Goal: Information Seeking & Learning: Learn about a topic

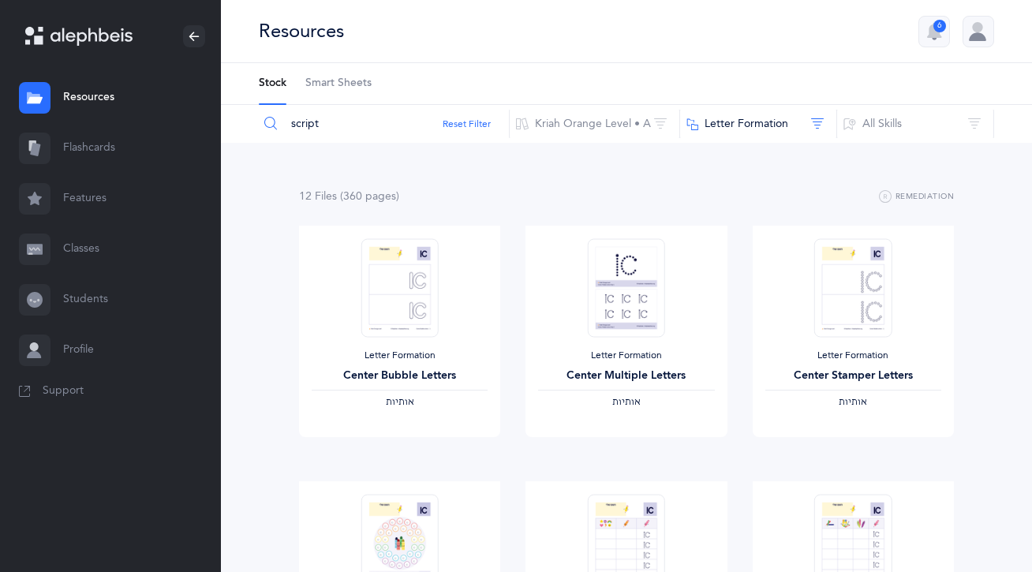
scroll to position [360, 0]
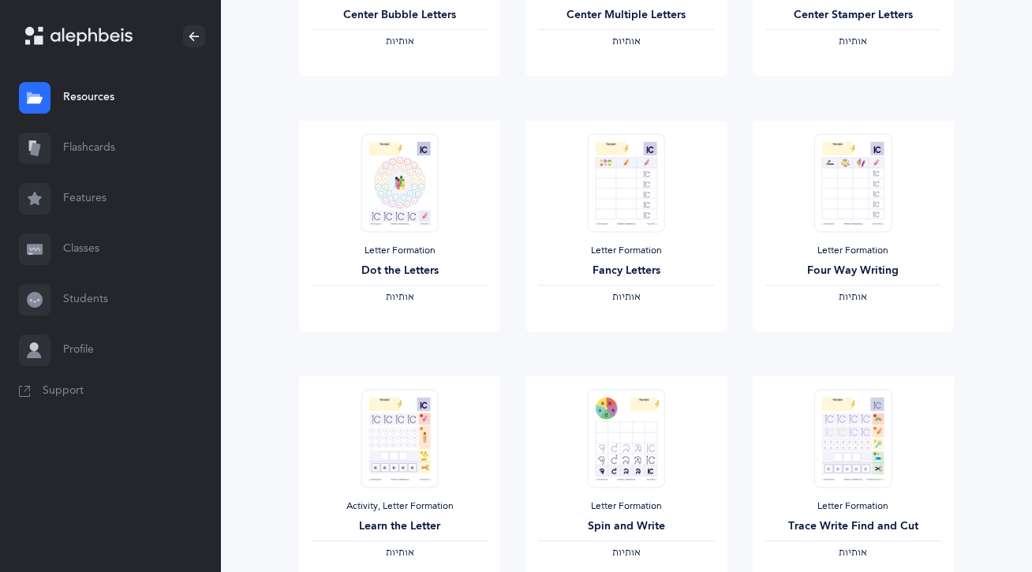
click at [91, 95] on link "Resources" at bounding box center [110, 98] width 221 height 50
click at [84, 132] on link "Flashcards" at bounding box center [110, 148] width 221 height 50
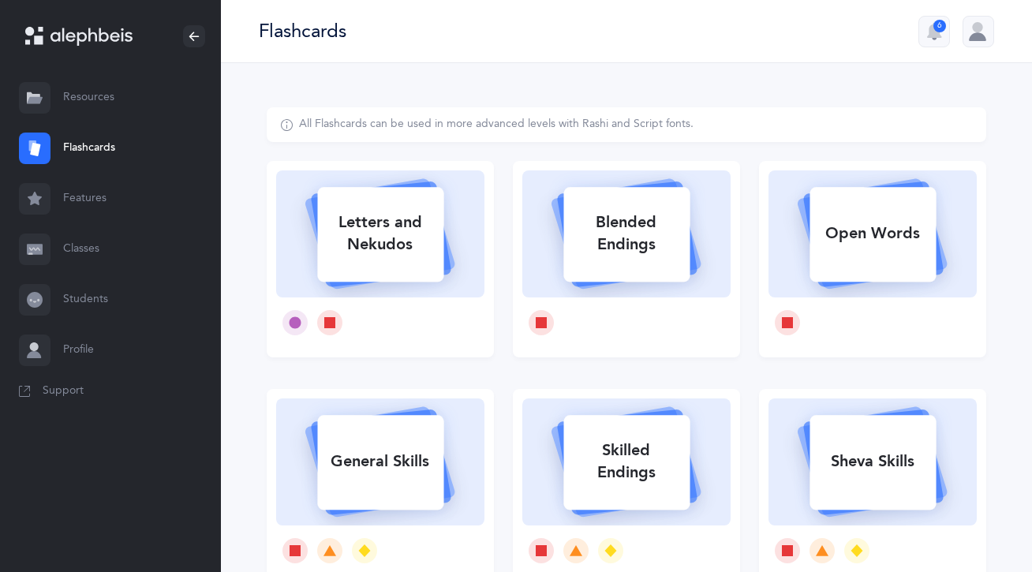
click at [95, 106] on link "Resources" at bounding box center [110, 98] width 221 height 50
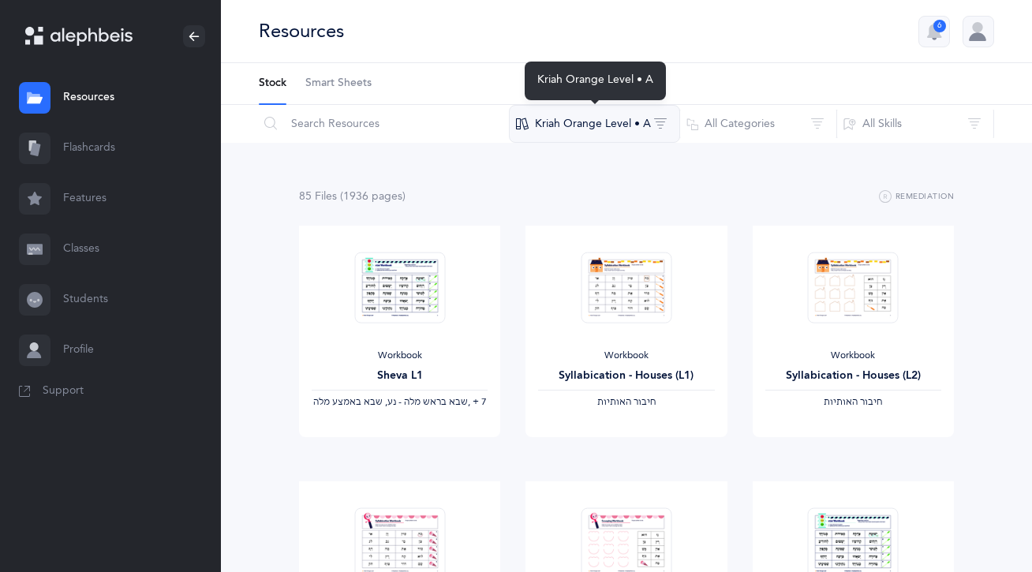
click at [551, 112] on button "Kriah Orange Level • A" at bounding box center [594, 124] width 171 height 38
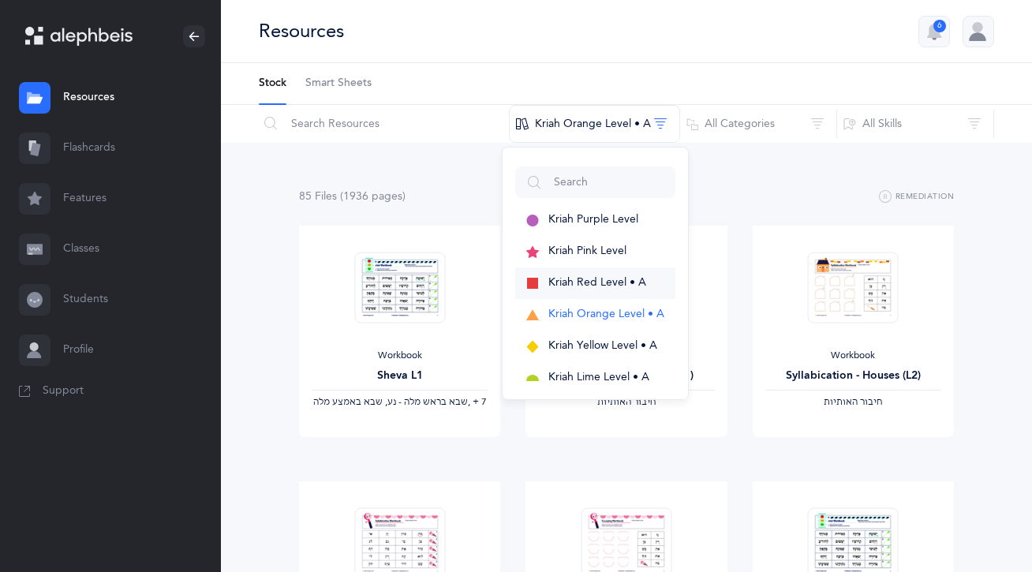
click at [556, 291] on button "Kriah Red Level • A" at bounding box center [595, 283] width 160 height 32
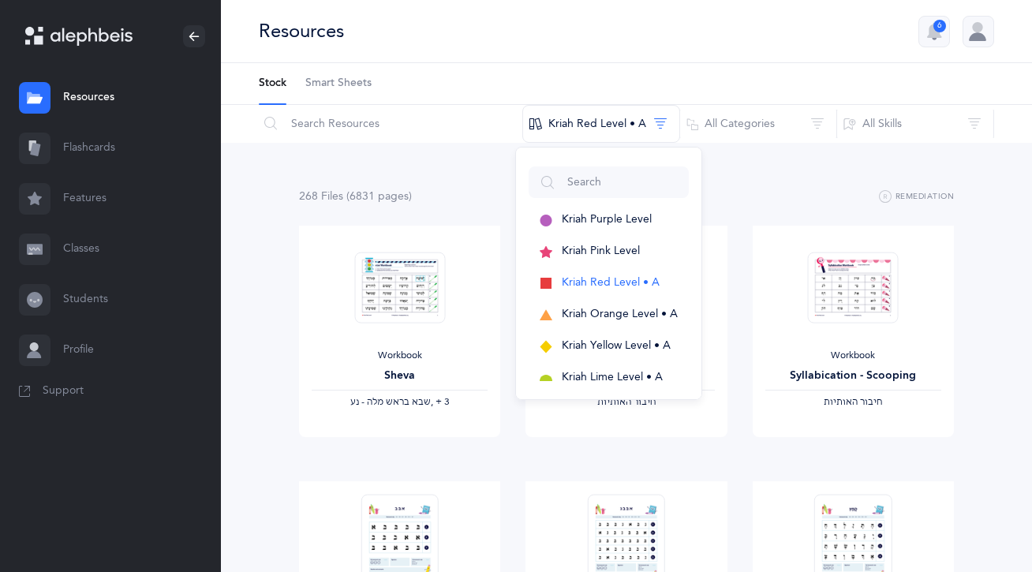
click at [439, 189] on div "268 File s (6831 page s ) Remediation" at bounding box center [626, 197] width 655 height 20
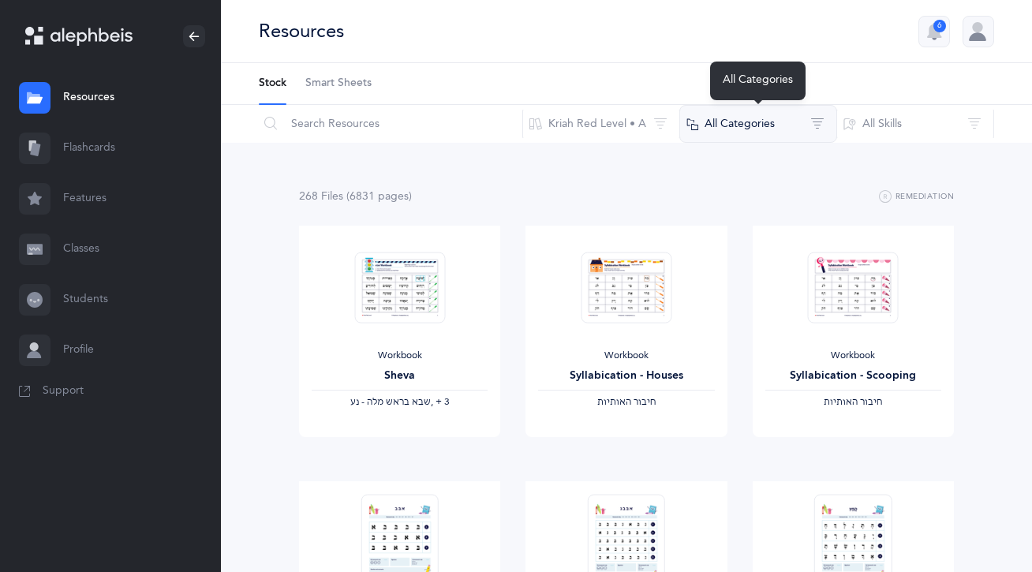
click at [710, 121] on button "All Categories" at bounding box center [758, 124] width 158 height 38
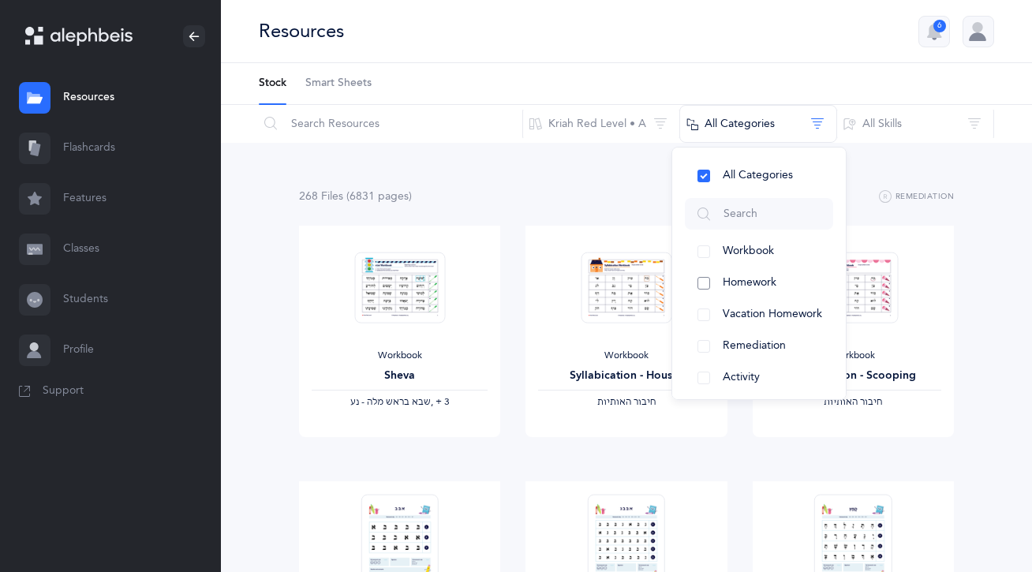
click at [726, 286] on span "Homework" at bounding box center [750, 282] width 54 height 13
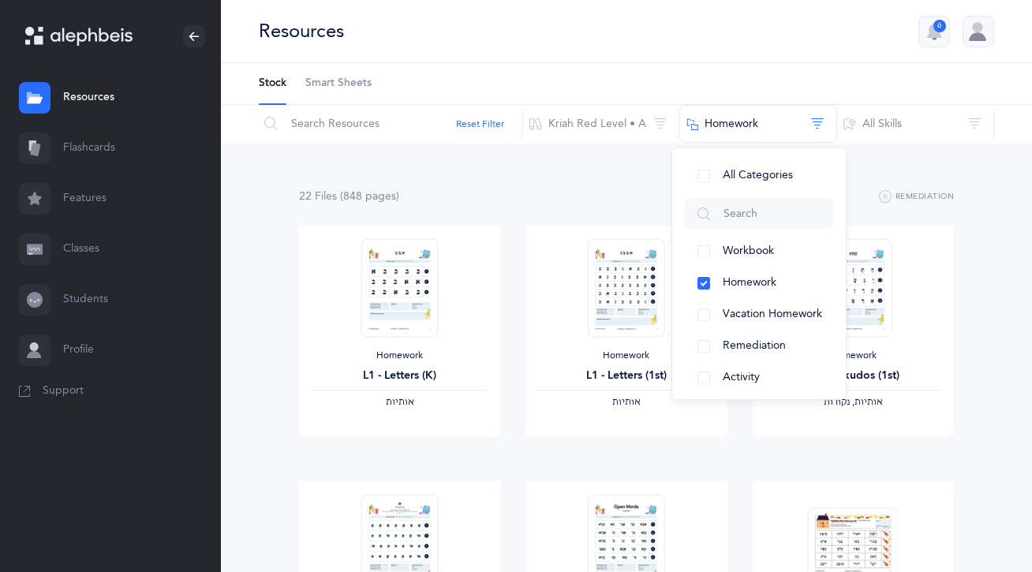
click at [554, 190] on div "22 File s (848 page s ) Remediation" at bounding box center [626, 197] width 655 height 20
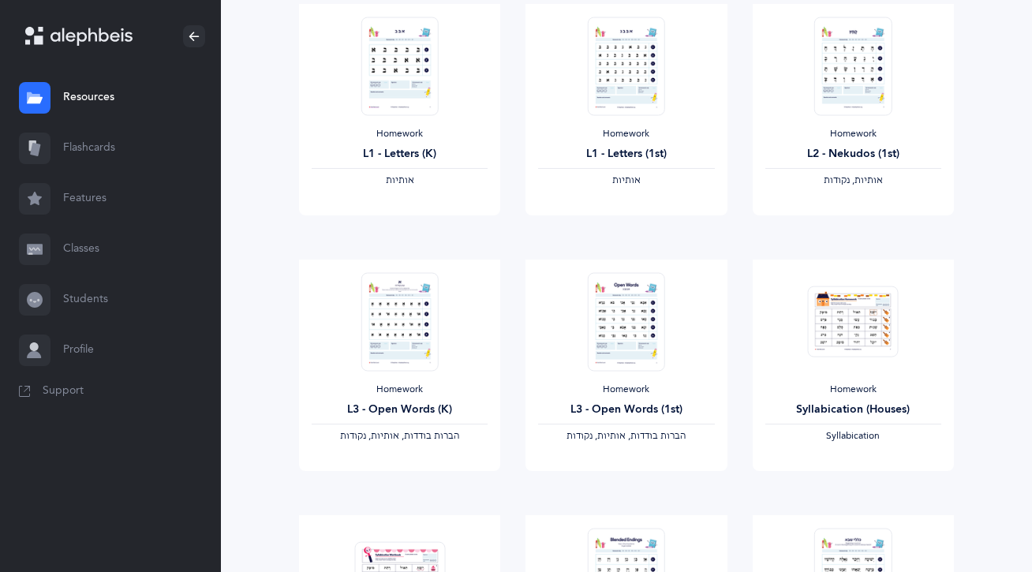
scroll to position [221, 0]
click at [605, 224] on link "View" at bounding box center [625, 232] width 201 height 32
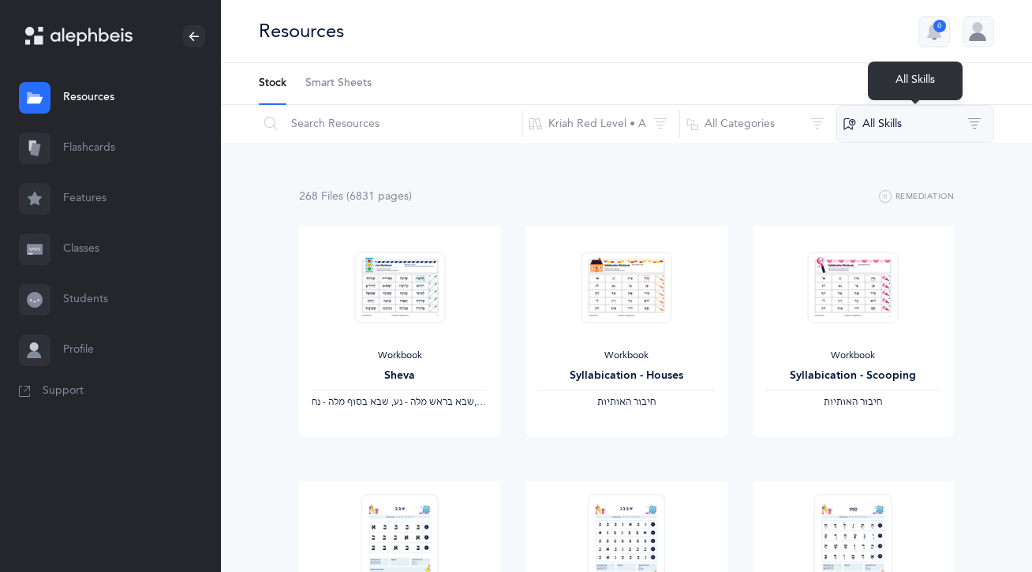
click at [881, 123] on button "All Skills" at bounding box center [915, 124] width 158 height 38
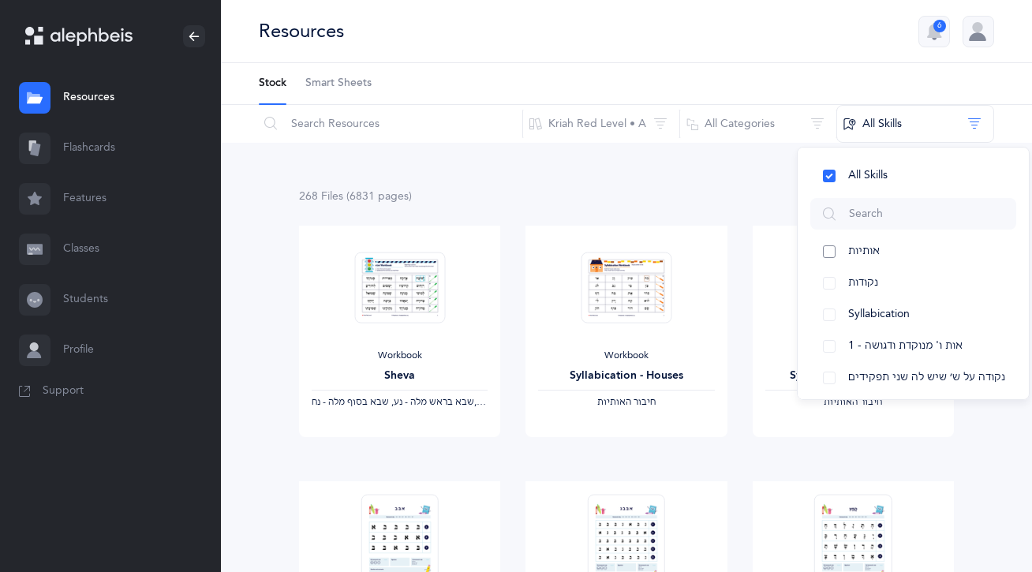
click at [868, 248] on span "אותיות" at bounding box center [864, 251] width 32 height 13
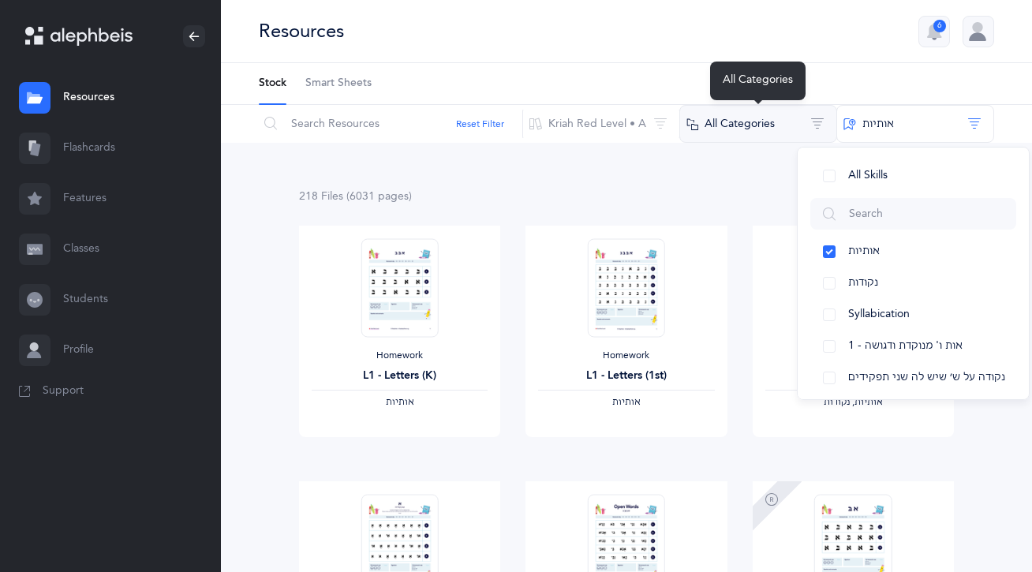
click at [729, 131] on button "All Categories" at bounding box center [758, 124] width 158 height 38
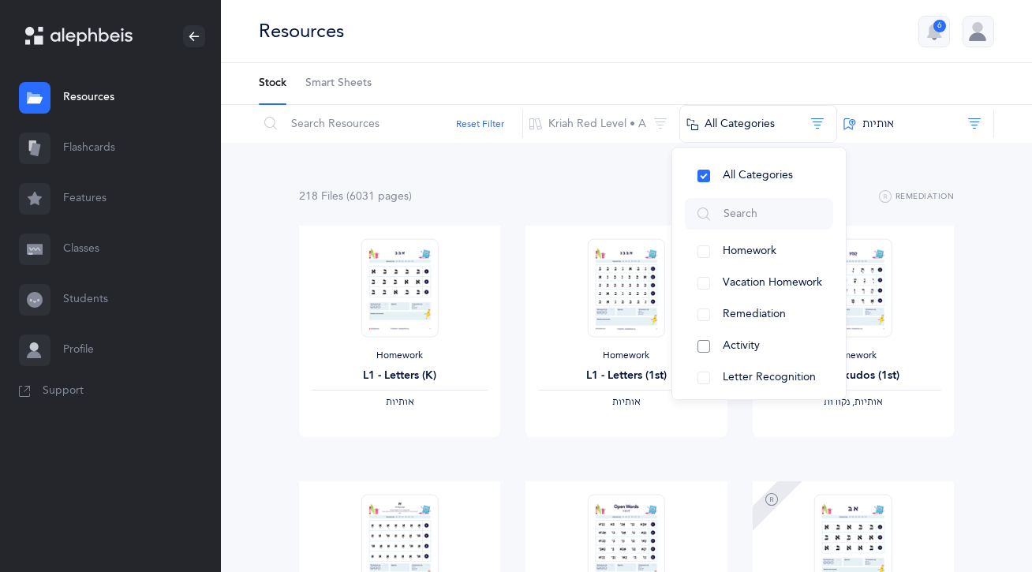
click at [730, 339] on span "Activity" at bounding box center [741, 345] width 37 height 13
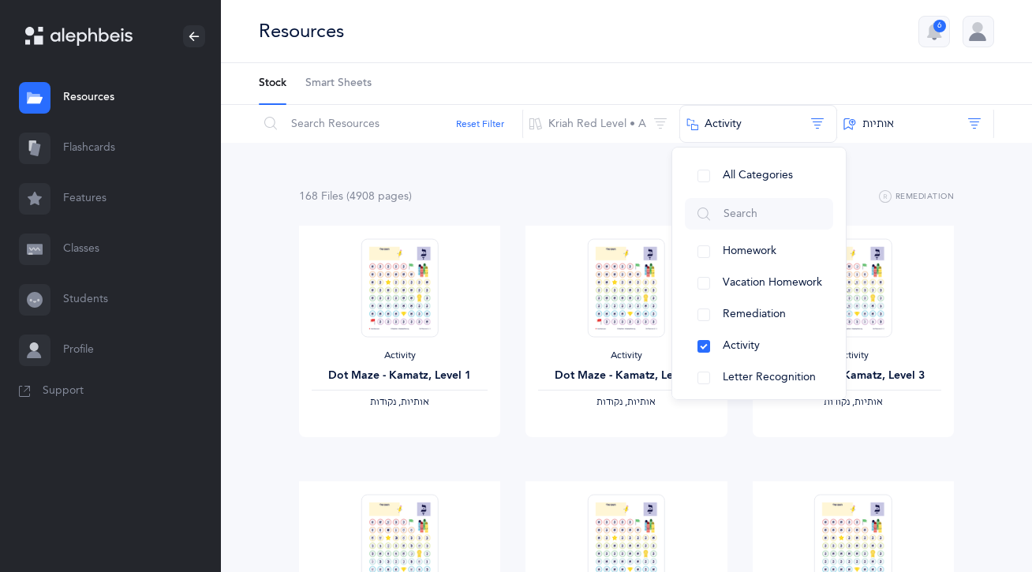
click at [190, 379] on link "Support" at bounding box center [110, 391] width 221 height 32
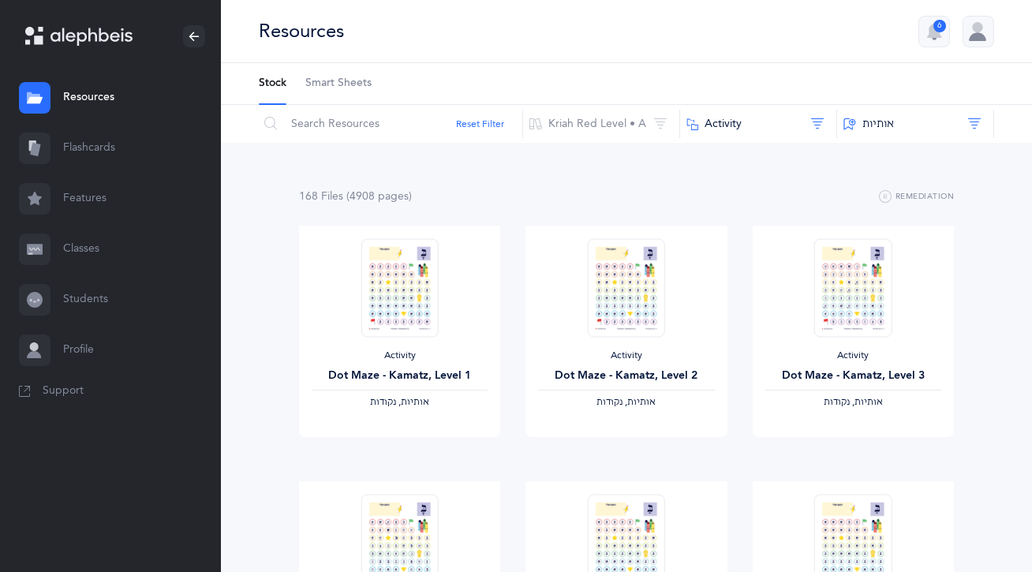
click at [361, 138] on input "text" at bounding box center [390, 124] width 265 height 38
type input "script"
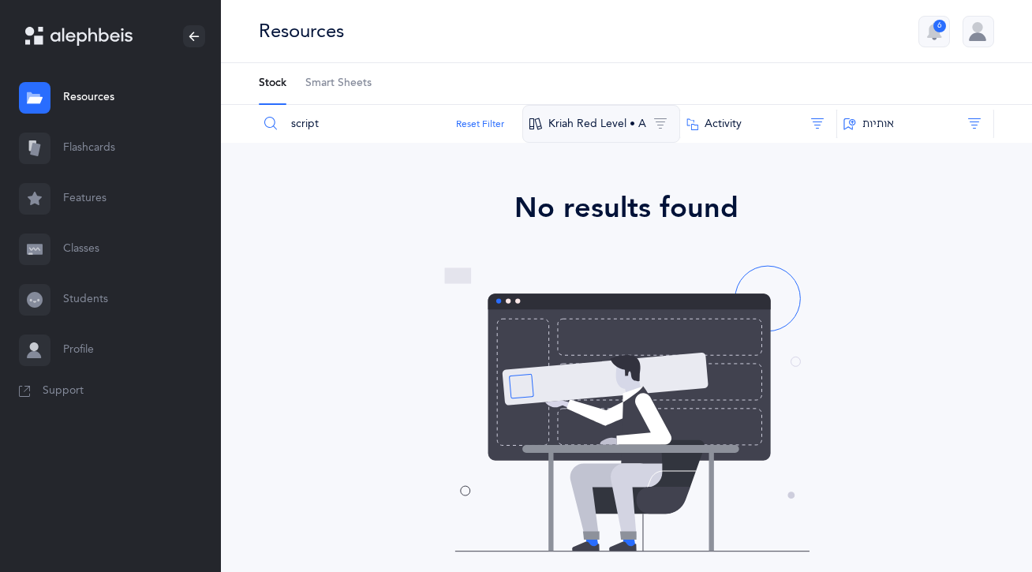
click at [618, 137] on button "Kriah Red Level • A" at bounding box center [601, 124] width 158 height 38
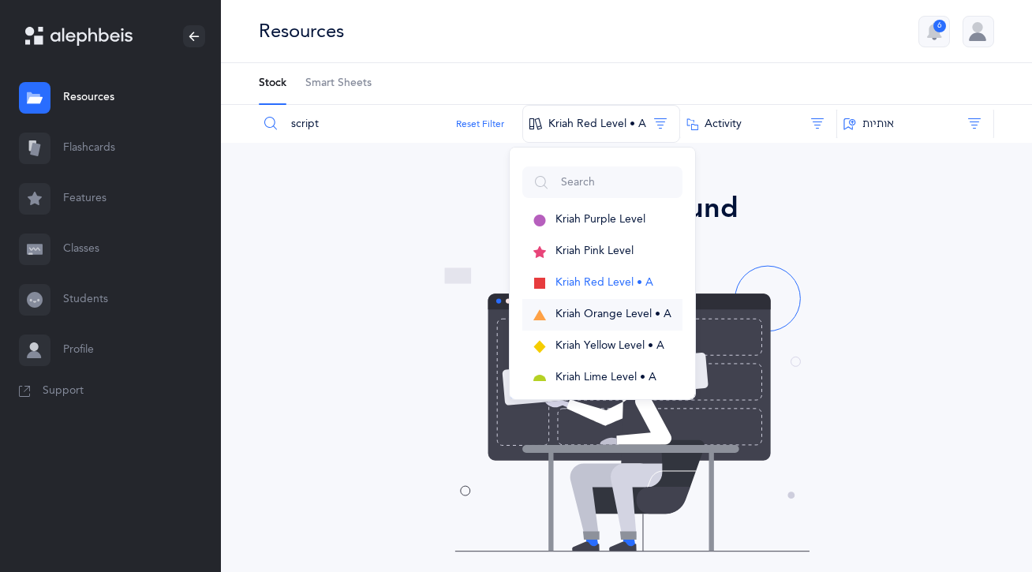
click at [614, 318] on span "Kriah Orange Level • A" at bounding box center [613, 314] width 116 height 13
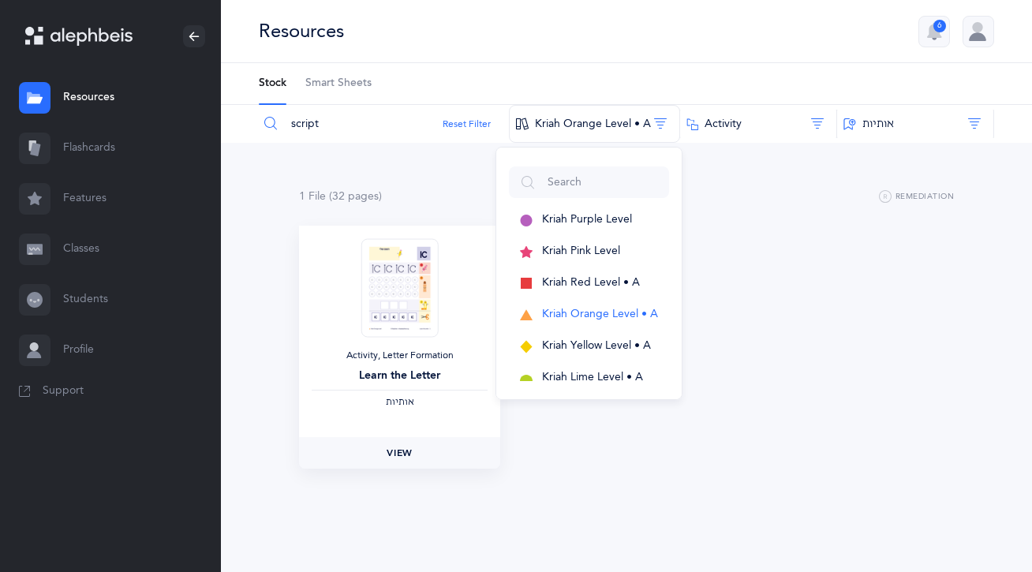
click at [407, 464] on link "View" at bounding box center [399, 453] width 201 height 32
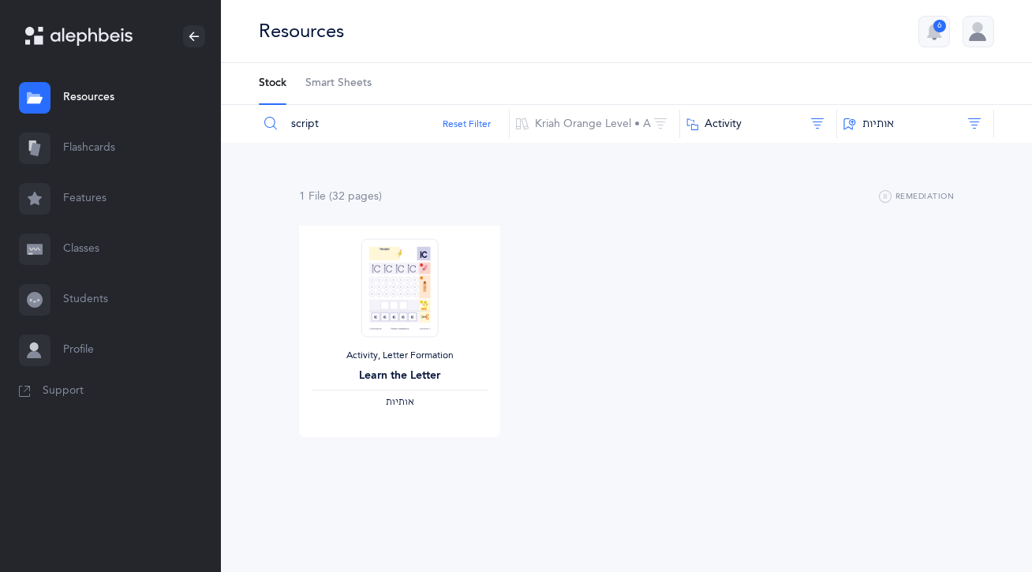
click at [137, 151] on link "Flashcards" at bounding box center [110, 148] width 221 height 50
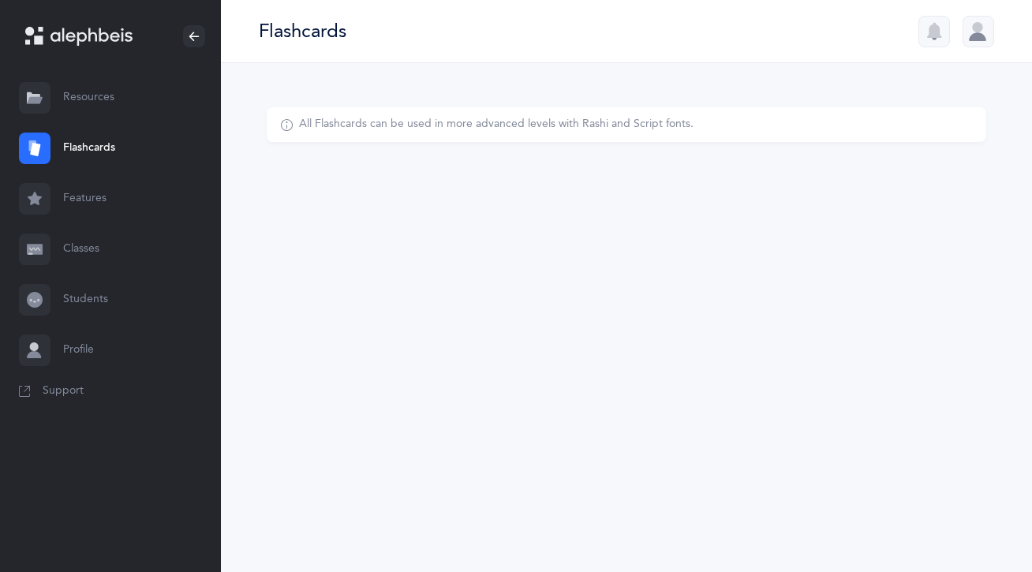
click at [108, 109] on link "Resources" at bounding box center [110, 98] width 221 height 50
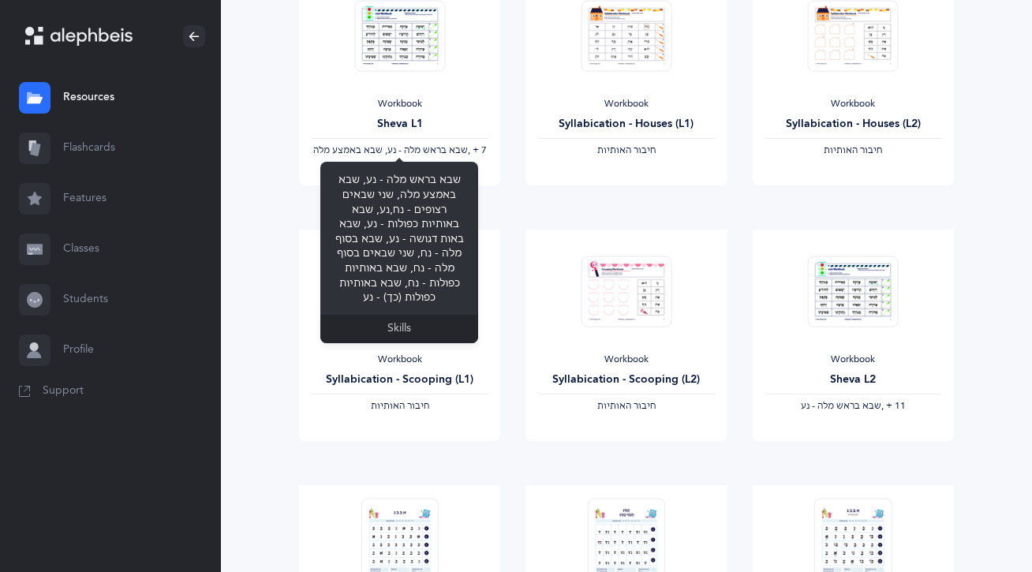
scroll to position [252, 0]
